Goal: Download file/media

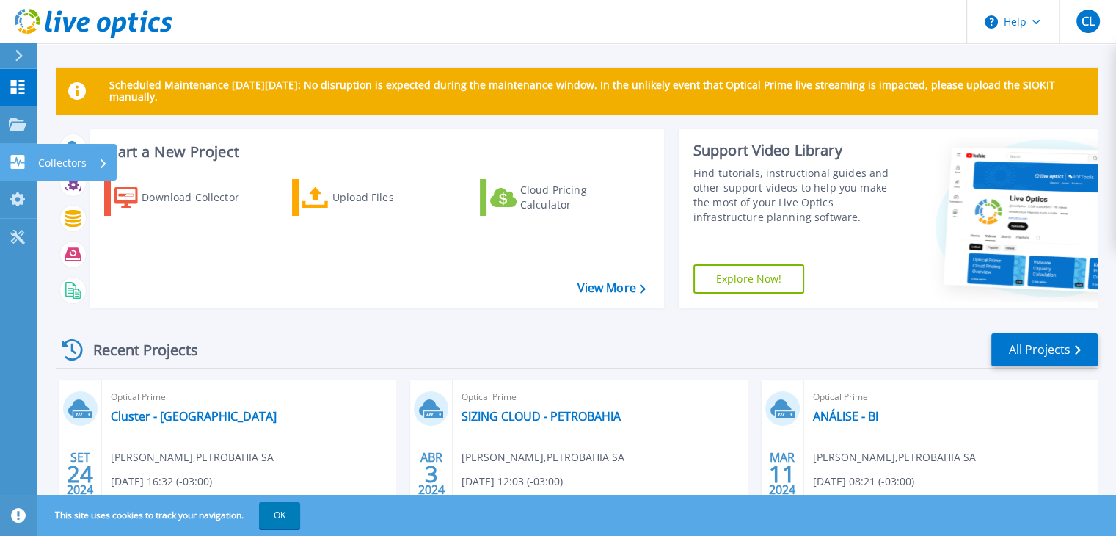
click at [24, 165] on icon at bounding box center [18, 162] width 18 height 14
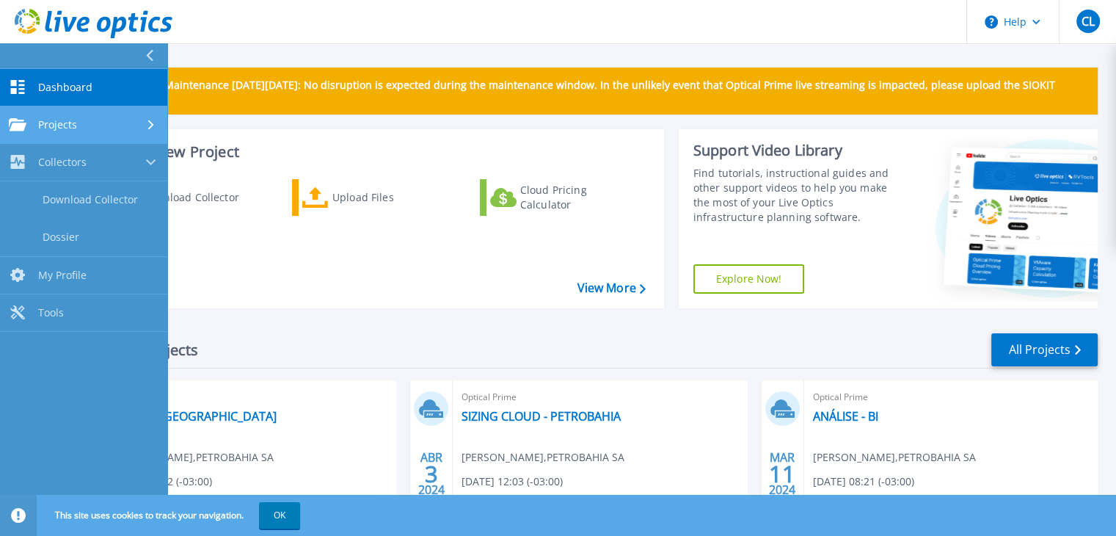
click at [112, 129] on div "Projects" at bounding box center [84, 124] width 150 height 13
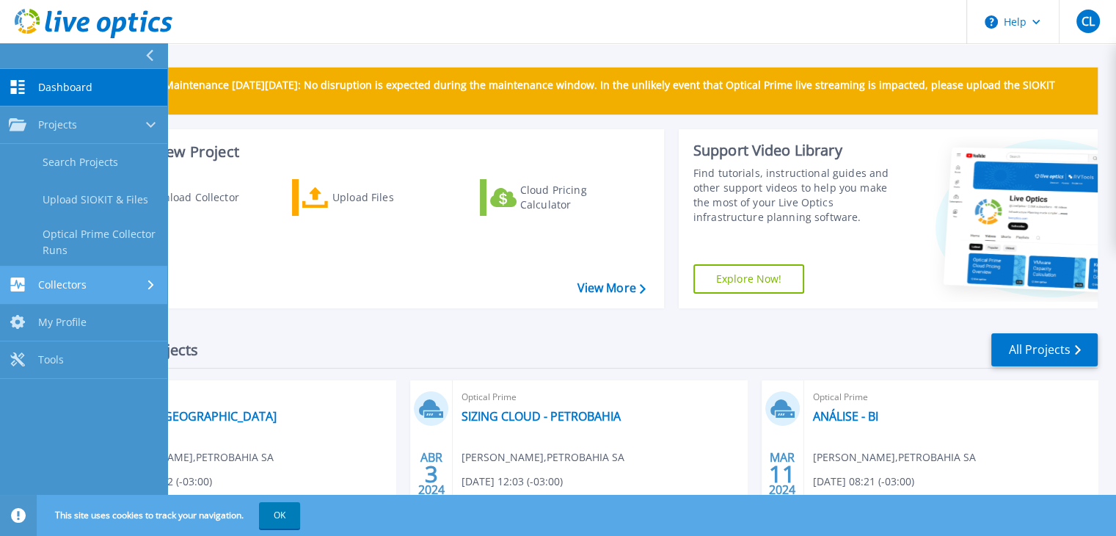
click at [125, 288] on div "Collectors" at bounding box center [84, 284] width 150 height 14
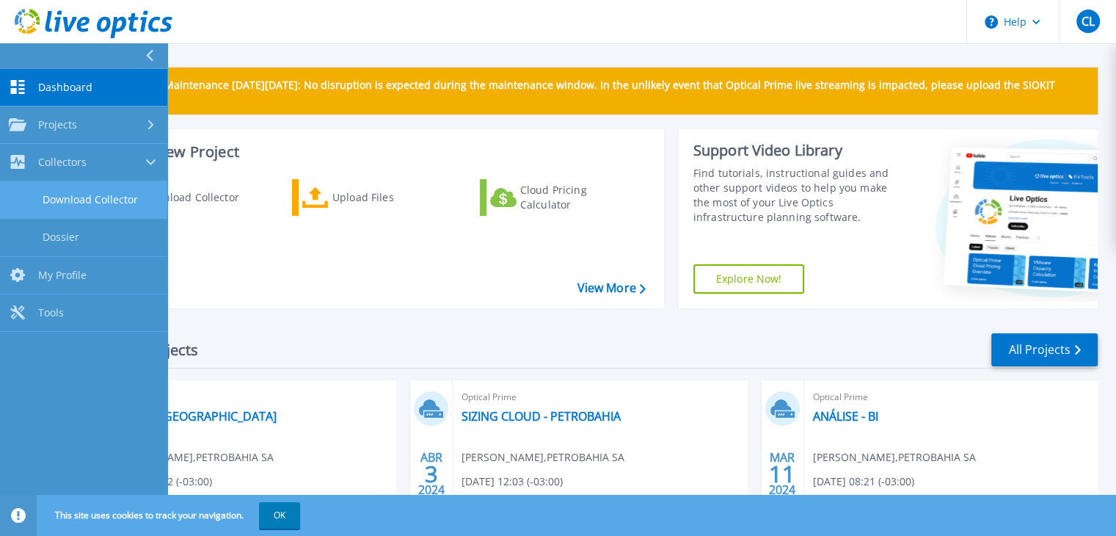
click at [128, 203] on link "Download Collector" at bounding box center [83, 199] width 167 height 37
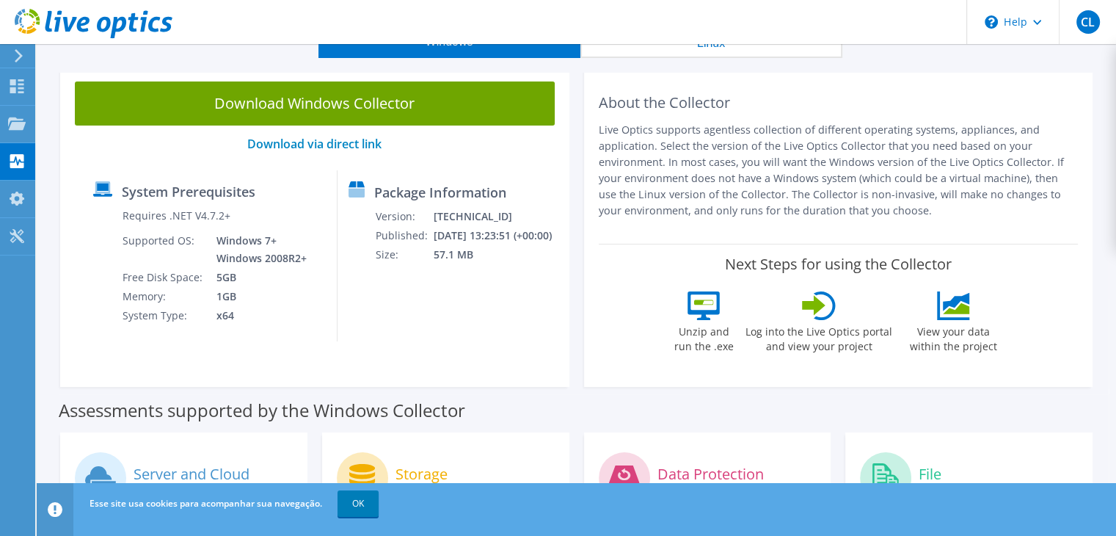
scroll to position [73, 0]
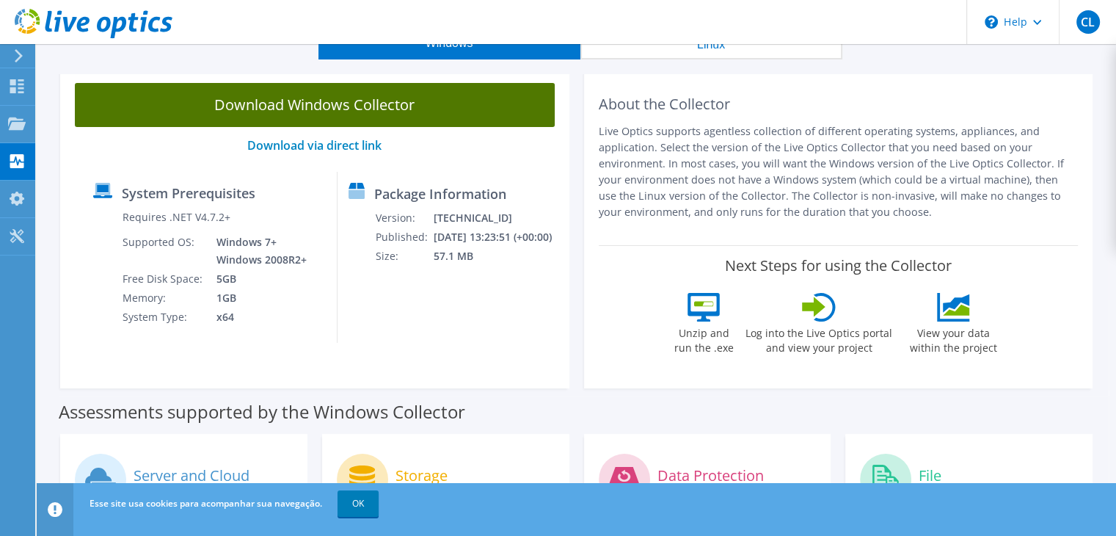
click at [370, 107] on link "Download Windows Collector" at bounding box center [315, 105] width 480 height 44
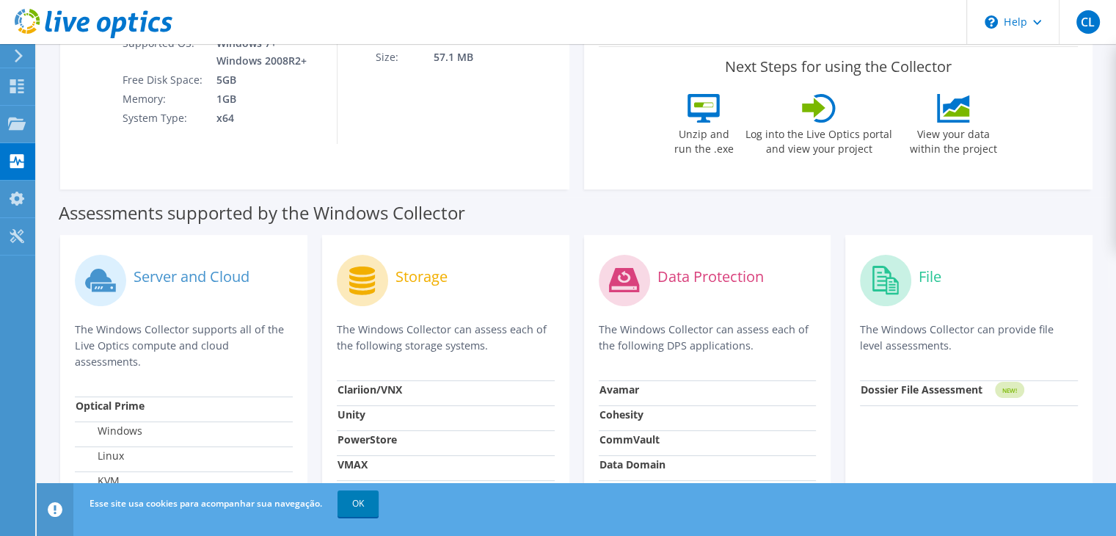
scroll to position [255, 0]
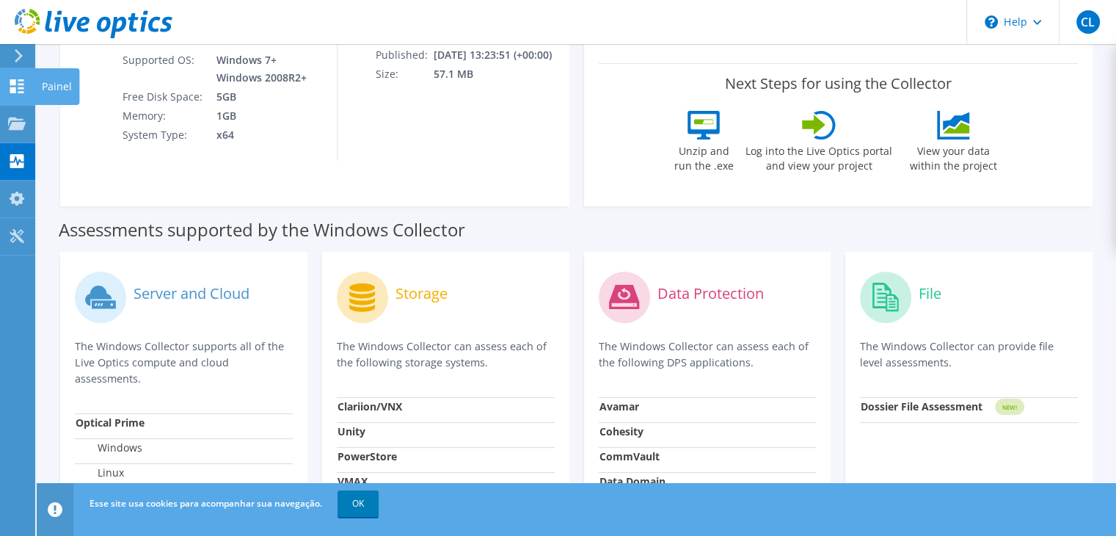
click at [21, 89] on icon at bounding box center [17, 86] width 18 height 14
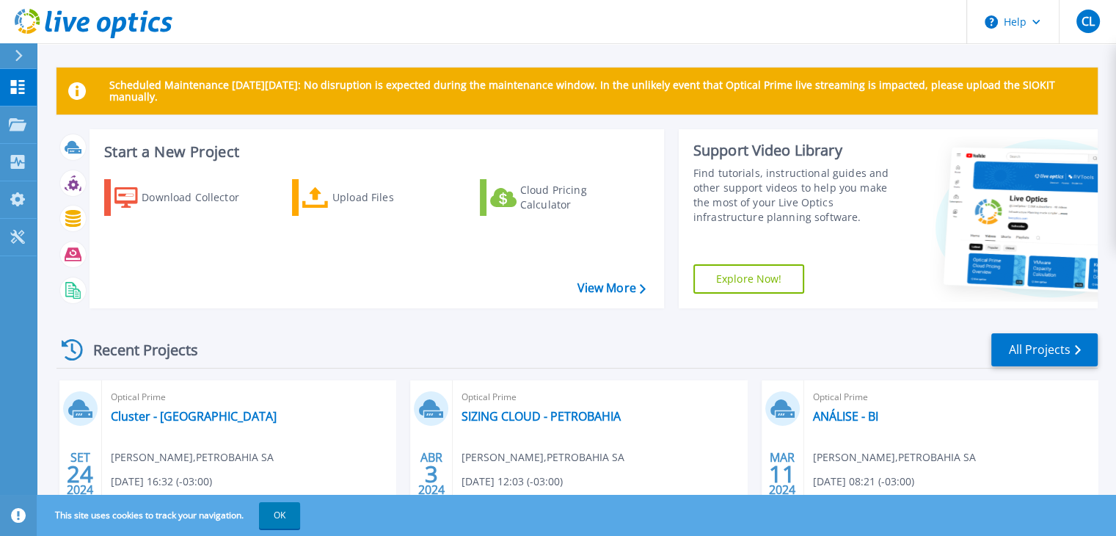
scroll to position [293, 0]
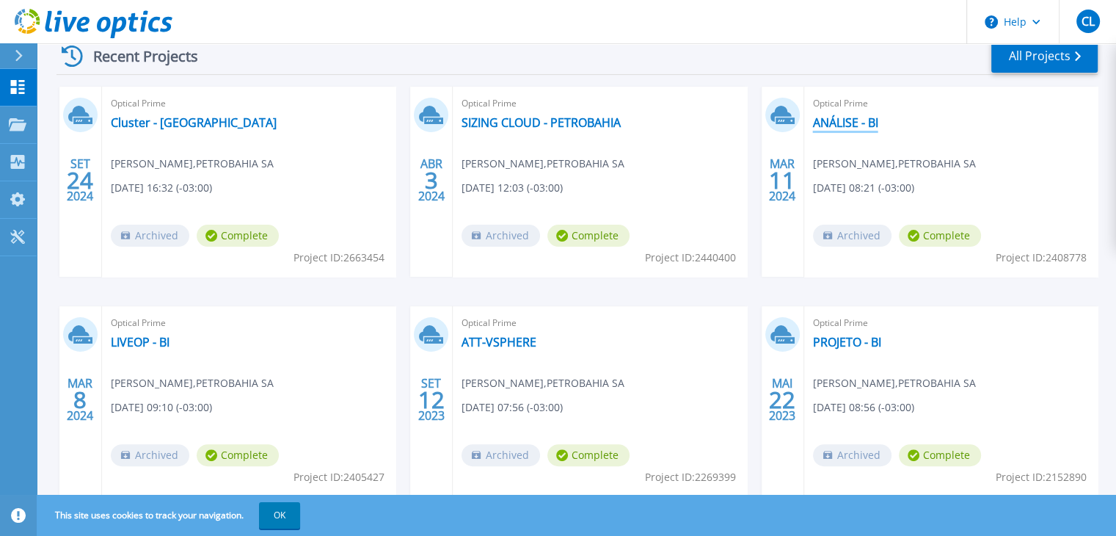
click at [833, 127] on link "ANÁLISE - BI" at bounding box center [845, 122] width 65 height 15
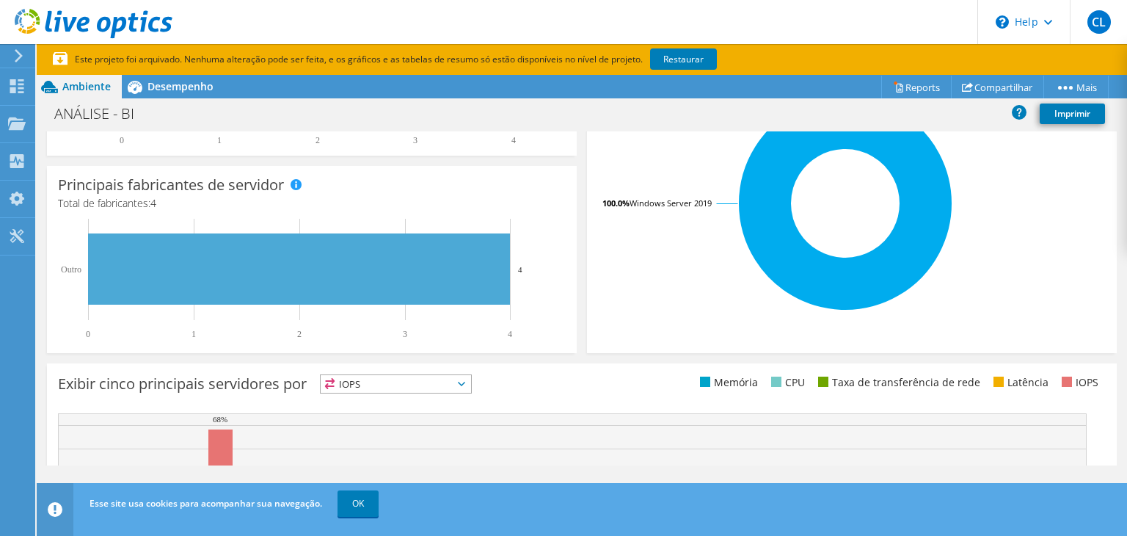
scroll to position [561, 0]
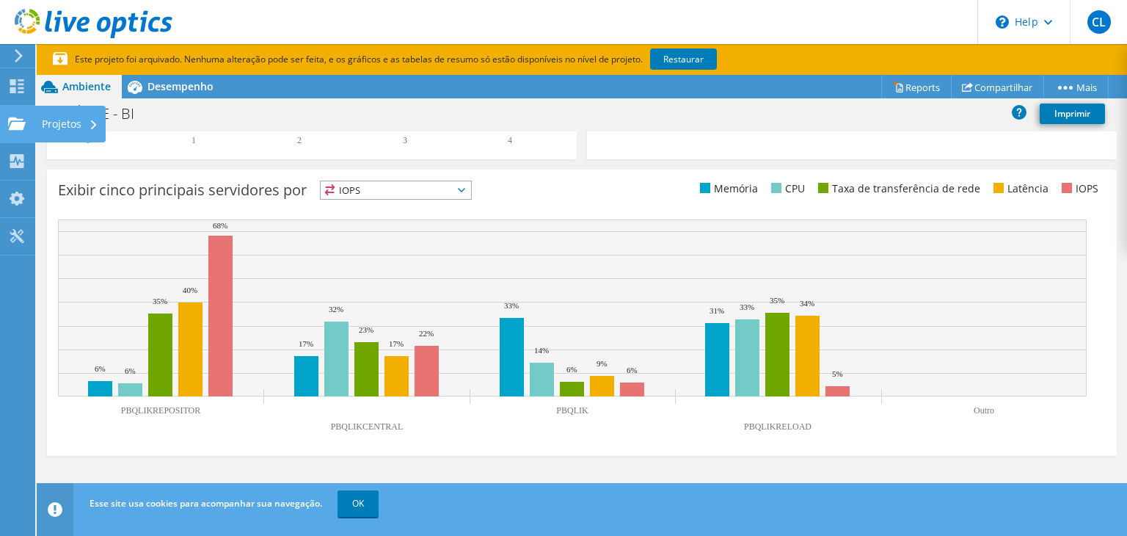
click at [15, 124] on use at bounding box center [17, 123] width 18 height 12
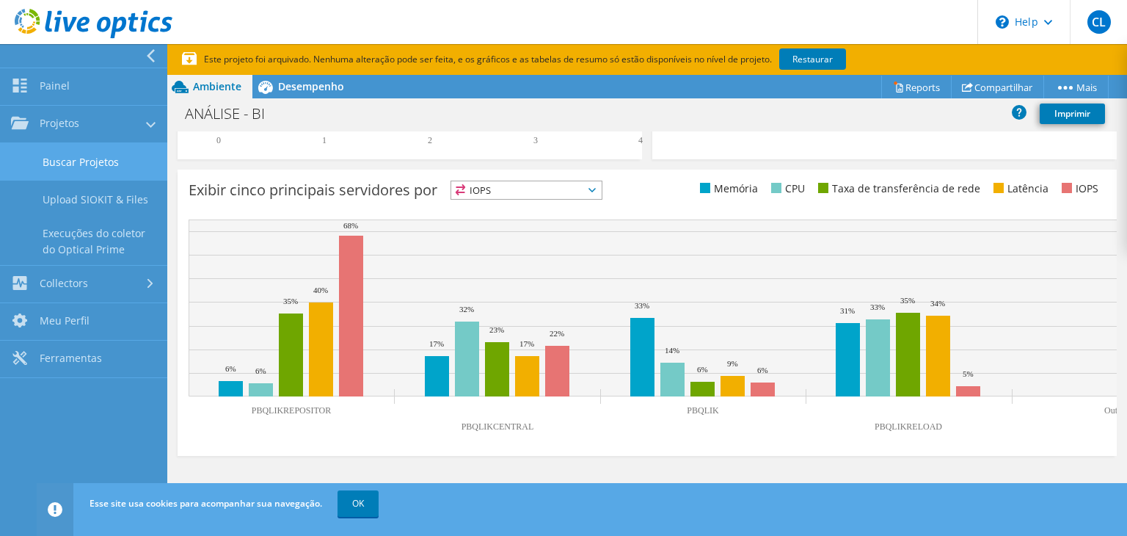
click at [81, 165] on link "Buscar Projetos" at bounding box center [83, 161] width 167 height 37
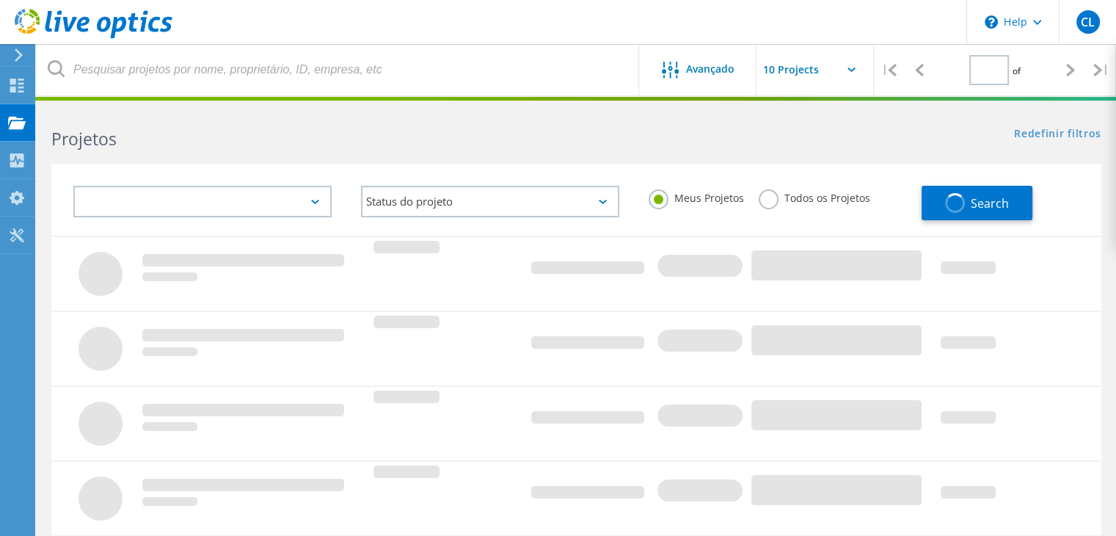
type input "1"
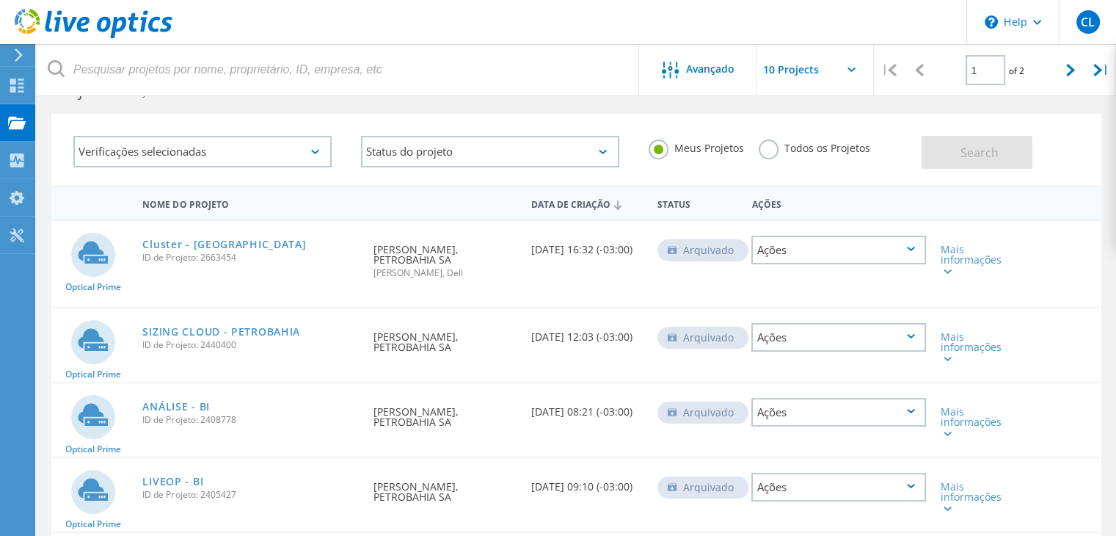
scroll to position [49, 0]
